Goal: Complete application form

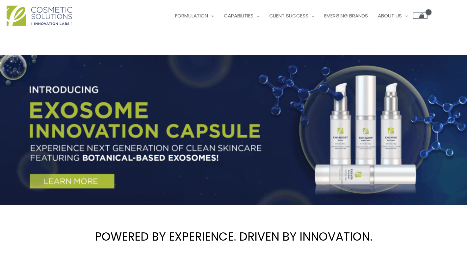
scroll to position [209, 0]
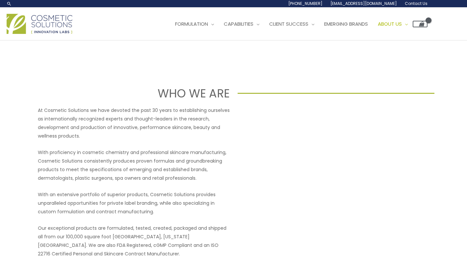
click at [413, 1] on span "Contact Us" at bounding box center [415, 4] width 23 height 6
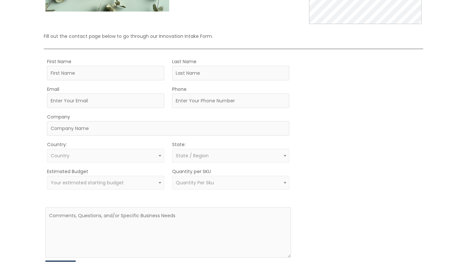
scroll to position [163, 0]
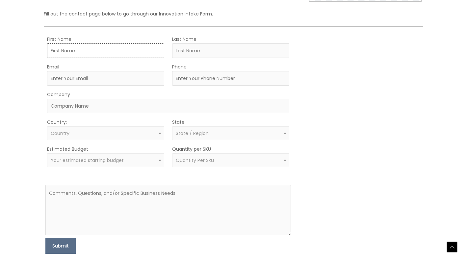
click at [74, 49] on input "First Name" at bounding box center [105, 50] width 117 height 14
click at [93, 49] on input "Brandon McMahan" at bounding box center [105, 50] width 117 height 14
type input "Brandon"
type input "McMahan"
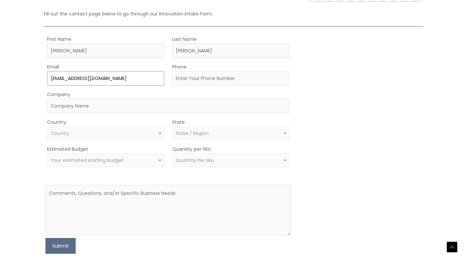
type input "[EMAIL_ADDRESS][DOMAIN_NAME]"
type input "8312334266"
type input "N"
type input "Atlas Labs"
click at [84, 133] on span "Country" at bounding box center [106, 133] width 110 height 6
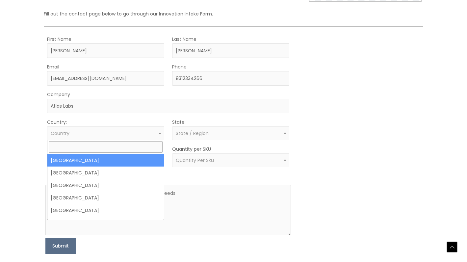
select select "United States"
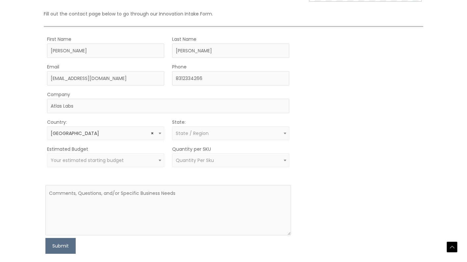
click at [188, 135] on span "State / Region" at bounding box center [192, 133] width 33 height 7
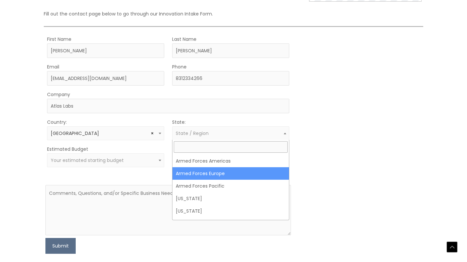
scroll to position [61, 0]
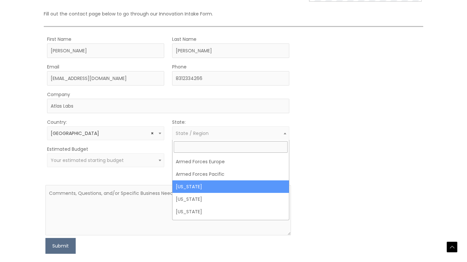
select select "California"
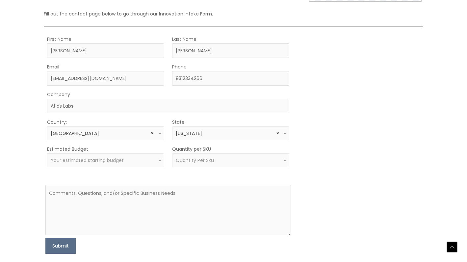
click at [101, 161] on span "Your estimated starting budget" at bounding box center [87, 160] width 73 height 7
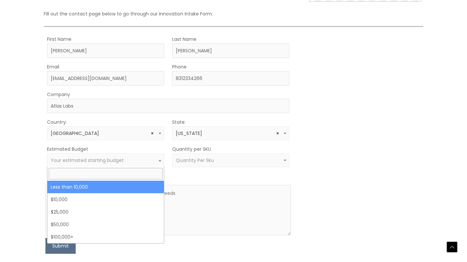
scroll to position [163, 3]
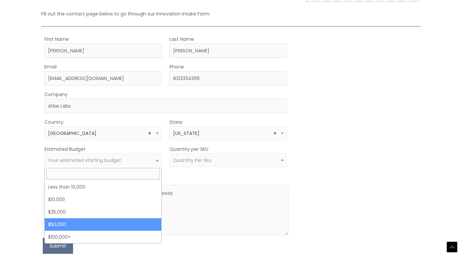
select select "50000"
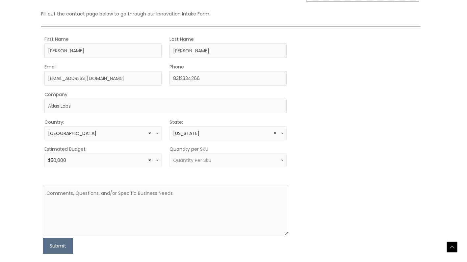
click at [196, 156] on span "Quantity Per Sku" at bounding box center [227, 160] width 117 height 14
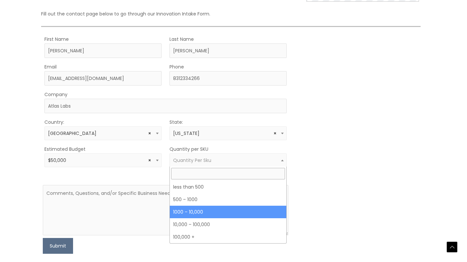
scroll to position [163, 3]
select select "4"
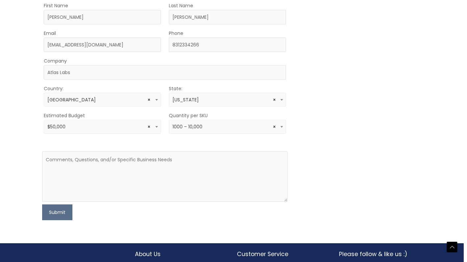
scroll to position [199, 3]
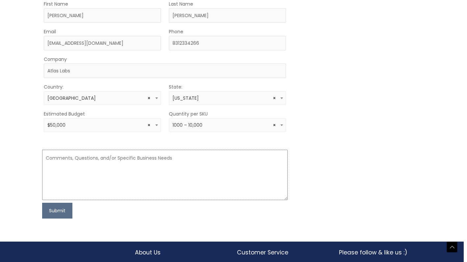
click at [104, 166] on textarea at bounding box center [164, 175] width 245 height 50
paste textarea "Hello, we are interested in creating a line of natural skin care products desig…"
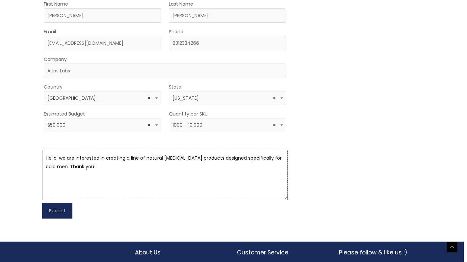
type textarea "Hello, we are interested in creating a line of natural skin care products desig…"
click at [60, 209] on button "Submit" at bounding box center [57, 211] width 30 height 16
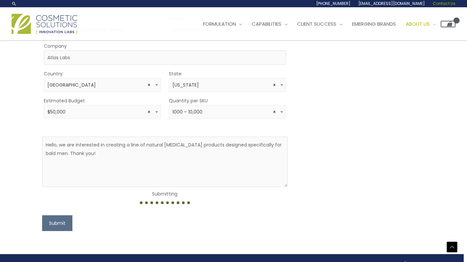
scroll to position [207, 5]
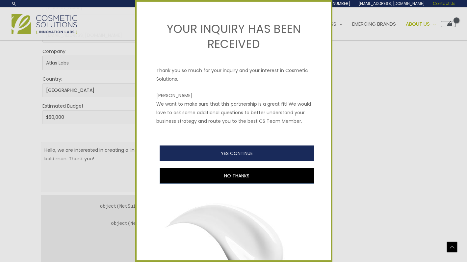
click at [229, 151] on button "YES CONTINUE" at bounding box center [236, 153] width 155 height 16
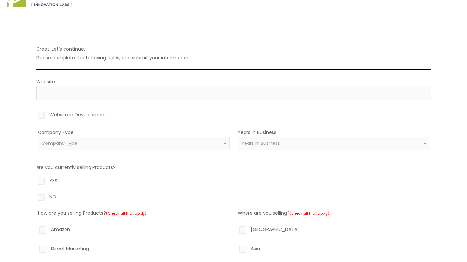
scroll to position [27, 0]
click at [42, 117] on label "Website in Development" at bounding box center [233, 115] width 395 height 11
click at [34, 114] on input "Website in Development" at bounding box center [32, 112] width 4 height 4
checkbox input "true"
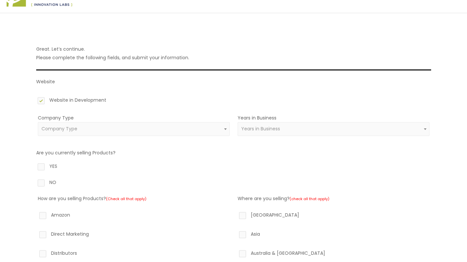
click at [85, 128] on span "Company Type" at bounding box center [133, 129] width 184 height 6
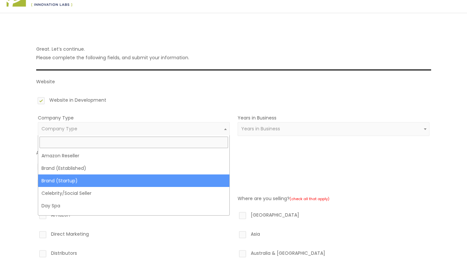
scroll to position [27, 1]
select select "39"
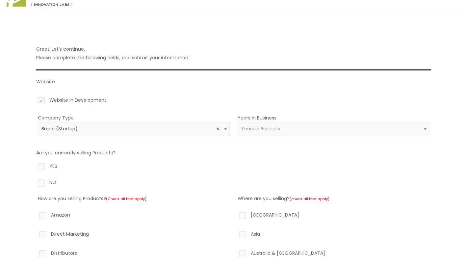
click at [272, 129] on span "Years in Business" at bounding box center [260, 128] width 39 height 7
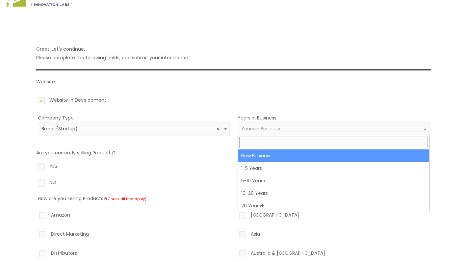
select select "1"
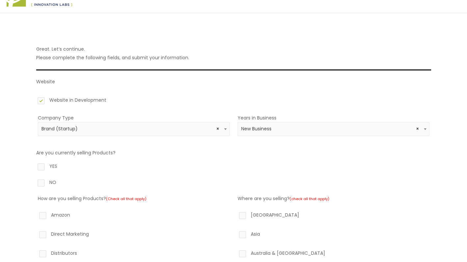
click at [39, 181] on label "NO" at bounding box center [233, 183] width 395 height 11
click at [34, 181] on input "NO" at bounding box center [32, 180] width 4 height 4
radio input "true"
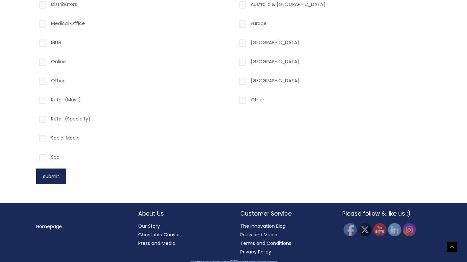
scroll to position [276, 0]
click at [45, 176] on button "submit" at bounding box center [51, 177] width 30 height 16
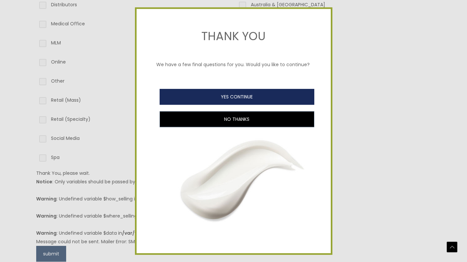
click at [241, 96] on button "YES CONTINUE" at bounding box center [236, 97] width 155 height 16
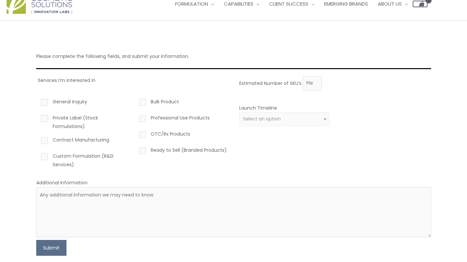
scroll to position [23, 0]
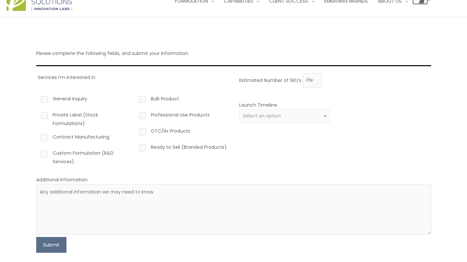
click at [47, 151] on label "Custom Formulation (R&D Services)" at bounding box center [84, 157] width 90 height 17
click at [37, 151] on input "Custom Formulation (R&D Services)" at bounding box center [35, 151] width 4 height 4
checkbox input "true"
click at [47, 140] on label "Contract Manufacturing" at bounding box center [84, 138] width 90 height 11
click at [37, 137] on input "Contract Manufacturing" at bounding box center [35, 135] width 4 height 4
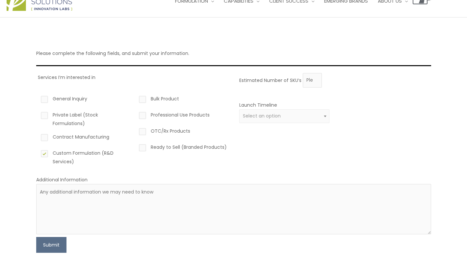
checkbox input "true"
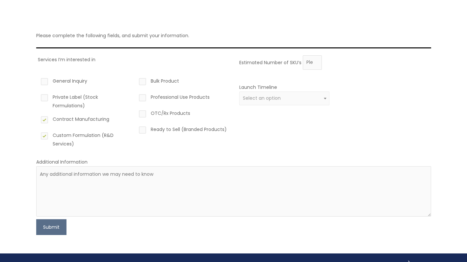
scroll to position [43, 0]
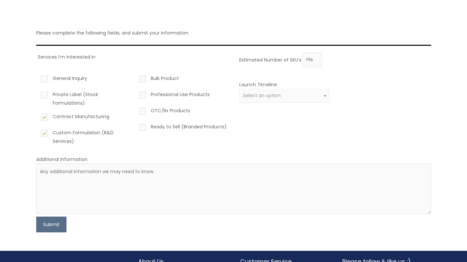
click at [146, 127] on label "Ready to Sell (Branded Products)" at bounding box center [182, 127] width 90 height 11
click at [135, 127] on input "Ready to Sell (Branded Products)" at bounding box center [133, 124] width 4 height 4
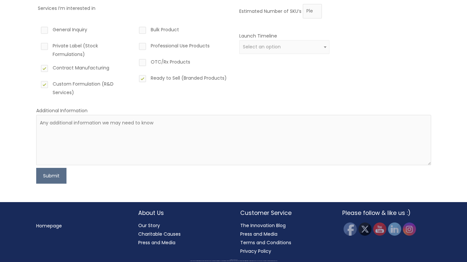
scroll to position [91, 0]
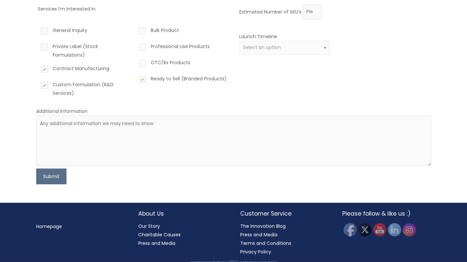
click at [144, 81] on label "Ready to Sell (Branded Products)" at bounding box center [182, 79] width 90 height 11
click at [135, 79] on input "Ready to Sell (Branded Products)" at bounding box center [133, 76] width 4 height 4
checkbox input "false"
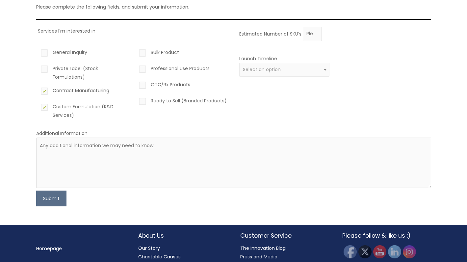
scroll to position [62, 0]
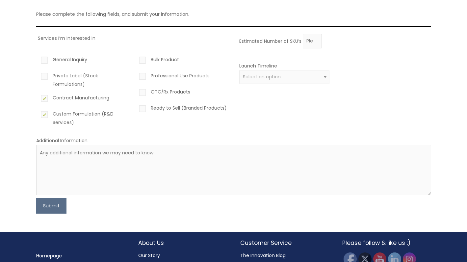
click at [275, 78] on span "Select an option" at bounding box center [262, 76] width 38 height 7
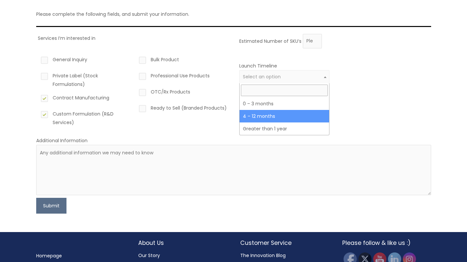
select select "3"
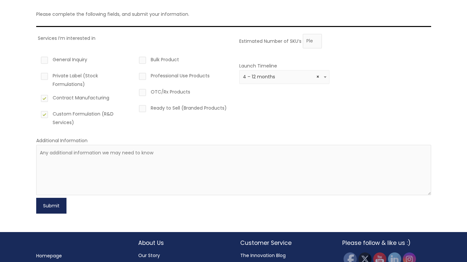
click at [52, 204] on button "Submit" at bounding box center [51, 206] width 30 height 16
type input "3"
type input "5"
click at [52, 206] on button "Submit" at bounding box center [51, 206] width 30 height 16
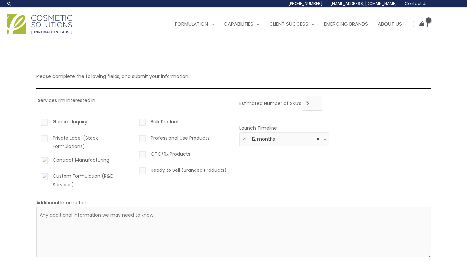
scroll to position [0, 0]
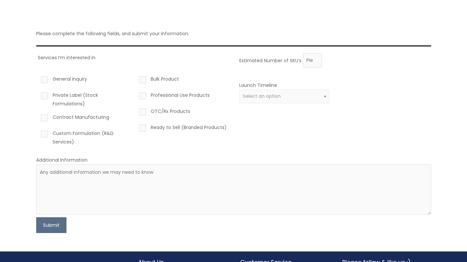
scroll to position [43, 0]
click at [309, 60] on input "Estimated Number of SKU’s" at bounding box center [312, 60] width 19 height 14
click at [315, 59] on input "1" at bounding box center [312, 60] width 19 height 14
click at [315, 59] on input "2" at bounding box center [312, 60] width 19 height 14
click at [315, 59] on input "3" at bounding box center [312, 60] width 19 height 14
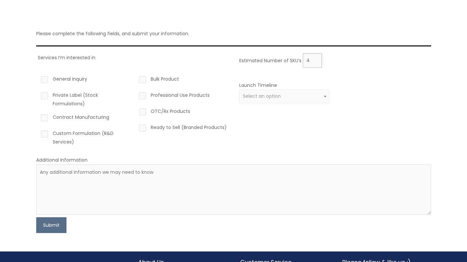
click at [315, 59] on input "4" at bounding box center [312, 60] width 19 height 14
type input "5"
click at [315, 59] on input "5" at bounding box center [312, 60] width 19 height 14
click at [45, 117] on label "Contract Manufacturing" at bounding box center [84, 118] width 90 height 11
click at [37, 117] on input "Contract Manufacturing" at bounding box center [35, 115] width 4 height 4
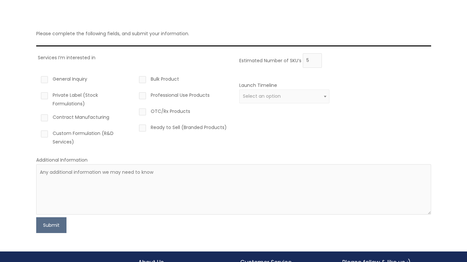
checkbox input "true"
click at [44, 135] on label "Custom Formulation (R&D Services)" at bounding box center [84, 137] width 90 height 17
click at [37, 133] on input "Custom Formulation (R&D Services)" at bounding box center [35, 131] width 4 height 4
checkbox input "true"
click at [266, 96] on span "Select an option" at bounding box center [262, 96] width 38 height 7
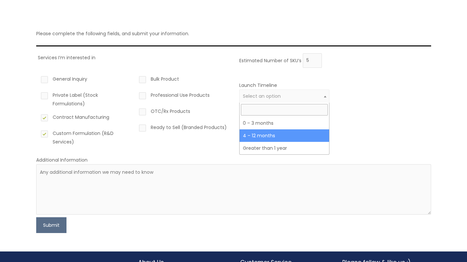
select select "3"
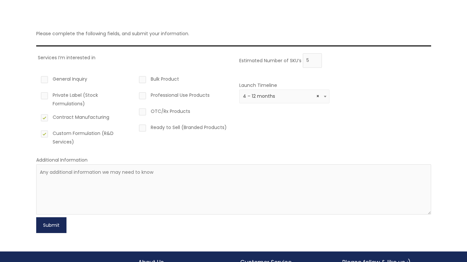
click at [53, 223] on button "Submit" at bounding box center [51, 225] width 30 height 16
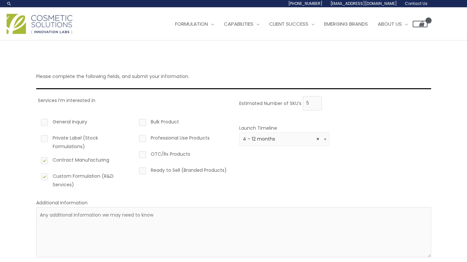
scroll to position [0, 0]
click at [45, 26] on img at bounding box center [40, 24] width 66 height 20
